Goal: Task Accomplishment & Management: Complete application form

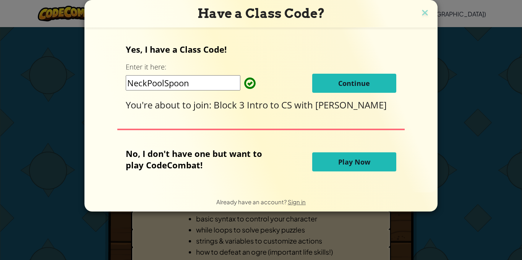
click at [347, 85] on span "Continue" at bounding box center [354, 83] width 32 height 9
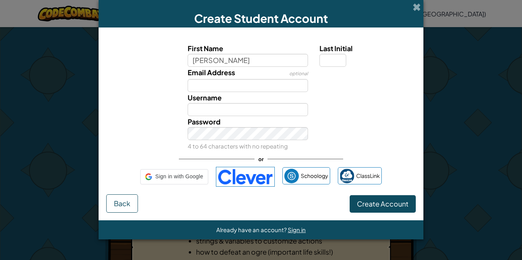
type input "[PERSON_NAME]"
click at [188, 173] on span "Sign in with Google" at bounding box center [179, 176] width 48 height 11
type input "Sova"
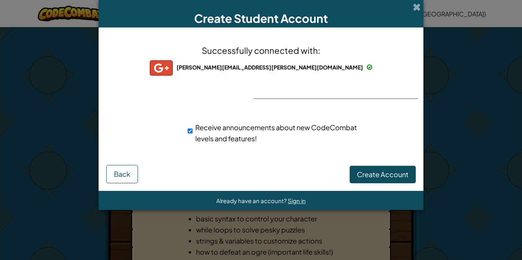
click at [320, 101] on div "Successfully connected with: sova.bhattarai@reyn.org sova.bhattarai@reyn.org so…" at bounding box center [261, 99] width 306 height 128
click at [328, 88] on div "Successfully connected with: sova.bhattarai@reyn.org sova.bhattarai@reyn.org so…" at bounding box center [261, 99] width 306 height 128
click at [379, 182] on button "Create Account" at bounding box center [383, 175] width 66 height 18
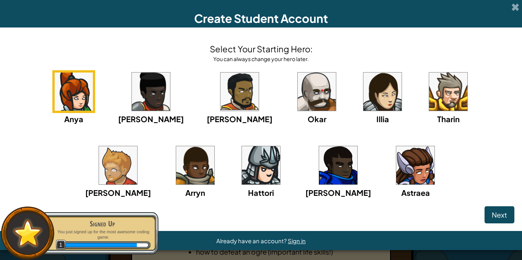
click at [363, 88] on img at bounding box center [382, 92] width 38 height 38
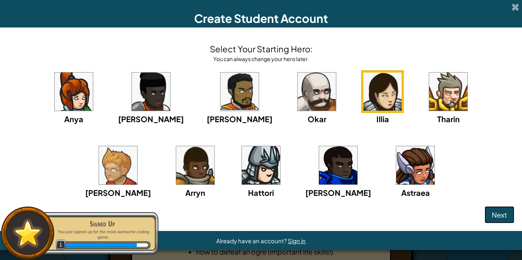
click at [499, 220] on button "Next" at bounding box center [500, 215] width 30 height 18
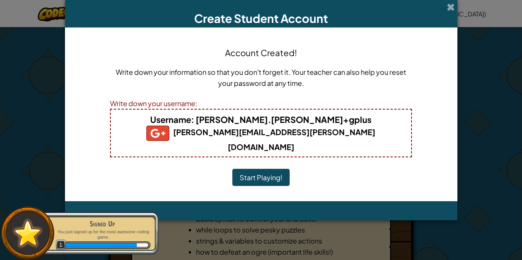
click at [275, 169] on button "Start Playing!" at bounding box center [260, 178] width 57 height 18
